Goal: Task Accomplishment & Management: Use online tool/utility

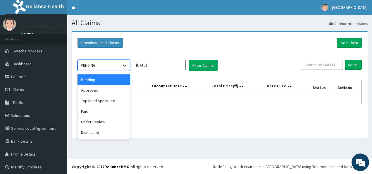
click at [126, 65] on icon at bounding box center [125, 66] width 4 height 2
click at [98, 92] on div "Approved" at bounding box center [104, 90] width 53 height 11
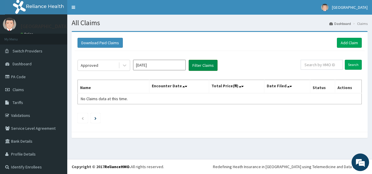
click at [206, 64] on button "Filter Claims" at bounding box center [203, 65] width 29 height 11
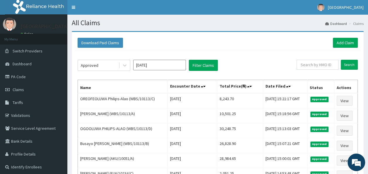
click at [272, 36] on div "Download Paid Claims Add Claim" at bounding box center [218, 43] width 286 height 16
click at [50, 77] on link "PA Code" at bounding box center [33, 76] width 67 height 13
